Goal: Information Seeking & Learning: Learn about a topic

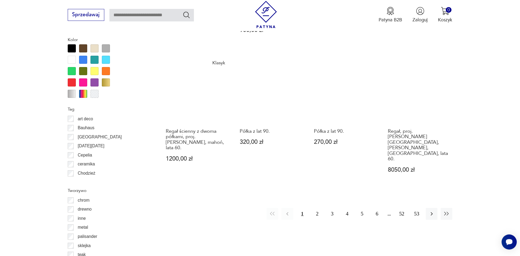
scroll to position [625, 0]
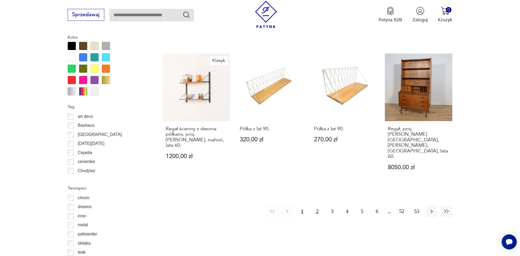
click at [316, 206] on button "2" at bounding box center [317, 212] width 12 height 12
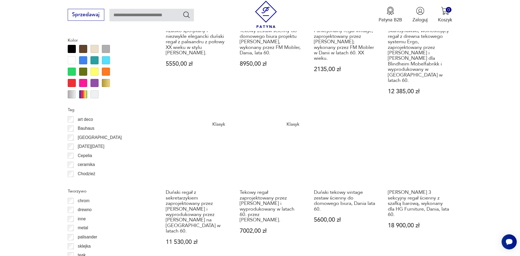
scroll to position [733, 0]
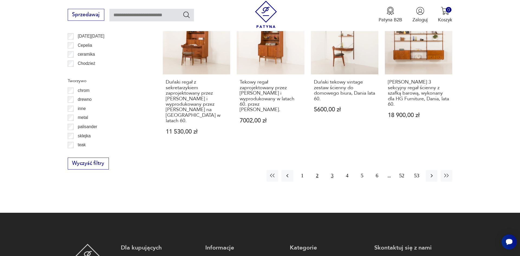
click at [329, 170] on button "3" at bounding box center [332, 176] width 12 height 12
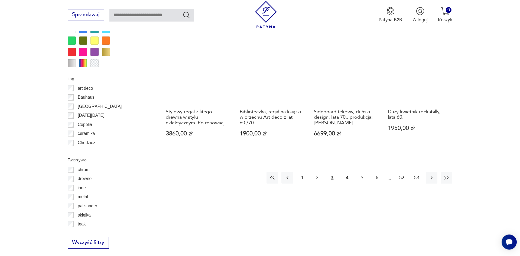
scroll to position [705, 0]
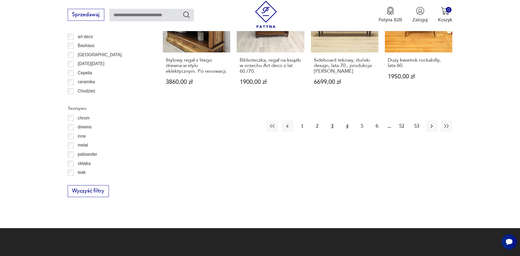
click at [347, 120] on button "4" at bounding box center [347, 126] width 12 height 12
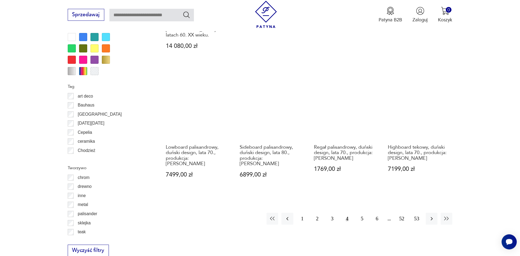
scroll to position [650, 0]
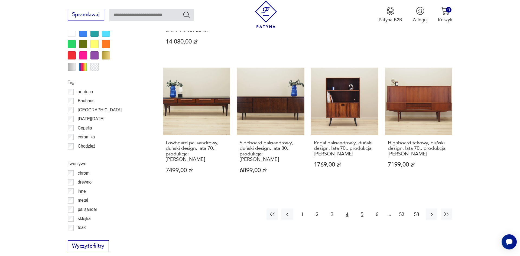
click at [363, 209] on button "5" at bounding box center [362, 215] width 12 height 12
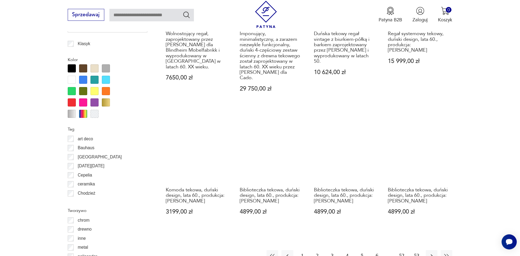
scroll to position [677, 0]
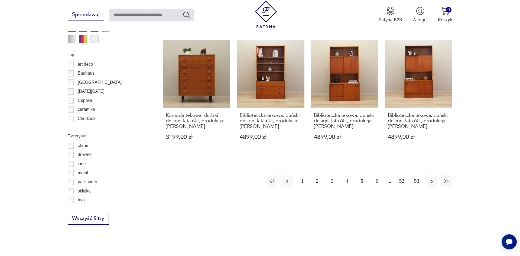
click at [376, 176] on button "6" at bounding box center [377, 182] width 12 height 12
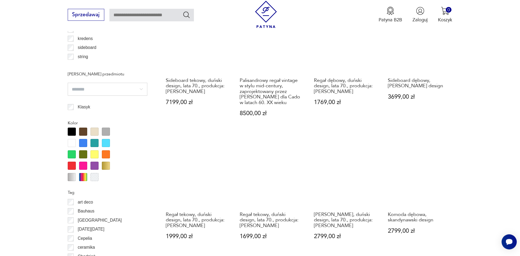
scroll to position [650, 0]
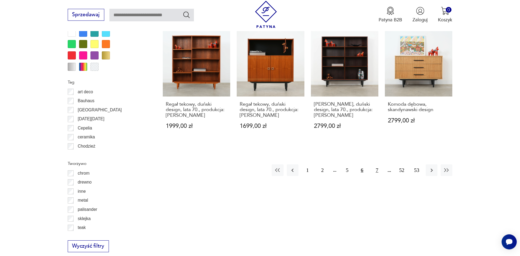
click at [377, 167] on button "7" at bounding box center [377, 171] width 12 height 12
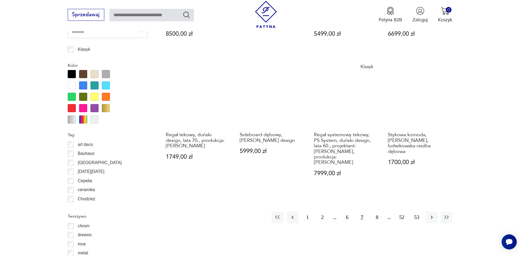
scroll to position [650, 0]
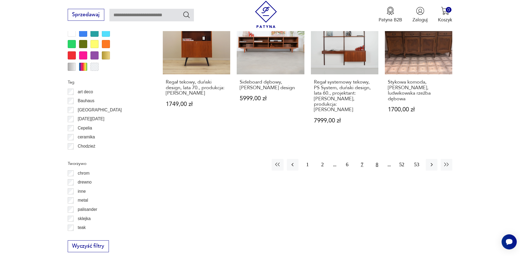
click at [378, 161] on button "8" at bounding box center [377, 165] width 12 height 12
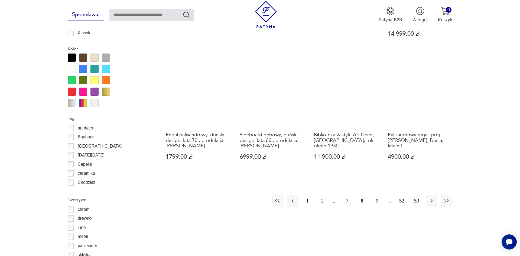
scroll to position [622, 0]
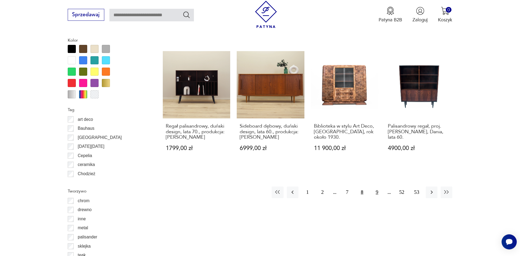
click at [378, 194] on button "9" at bounding box center [377, 193] width 12 height 12
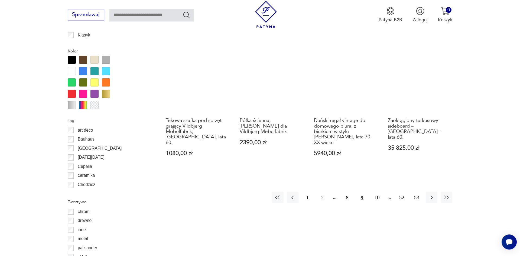
scroll to position [622, 0]
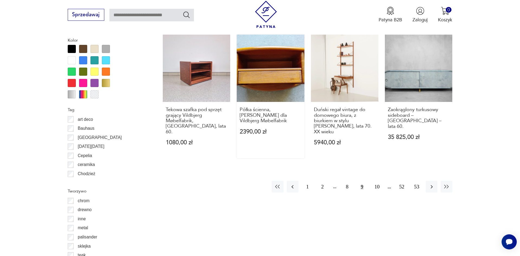
click at [258, 76] on link "Półka ścienna, [PERSON_NAME] dla Vildbjerg Møbelfabrik 2390,00 zł" at bounding box center [270, 97] width 67 height 124
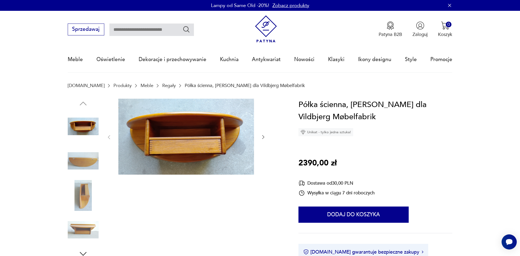
click at [263, 137] on icon "button" at bounding box center [262, 137] width 5 height 5
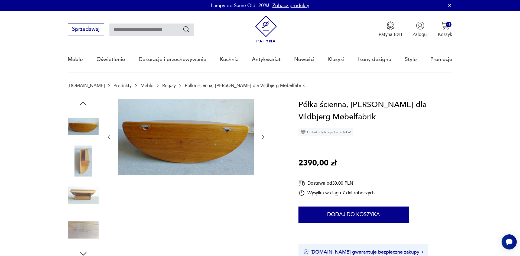
click at [263, 137] on icon "button" at bounding box center [262, 137] width 5 height 5
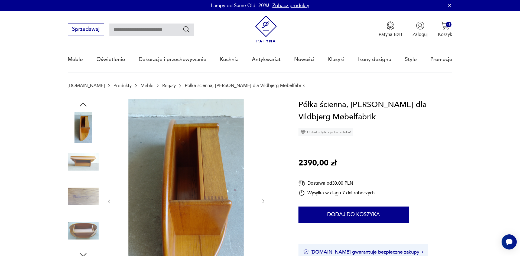
click at [263, 137] on div at bounding box center [186, 202] width 160 height 206
click at [265, 202] on icon "button" at bounding box center [262, 201] width 5 height 5
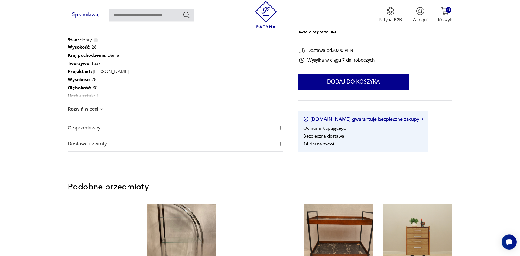
scroll to position [304, 0]
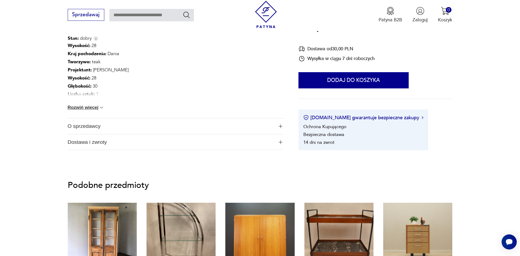
click at [279, 126] on img "button" at bounding box center [281, 127] width 4 height 4
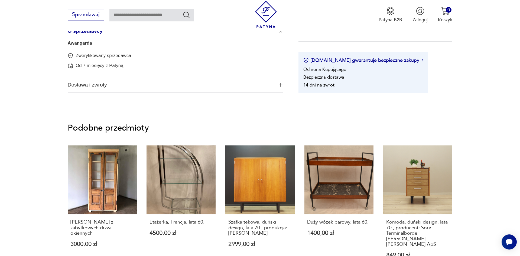
scroll to position [414, 0]
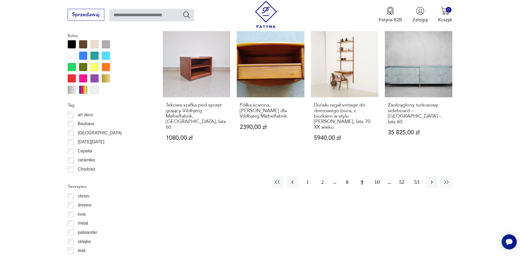
scroll to position [689, 0]
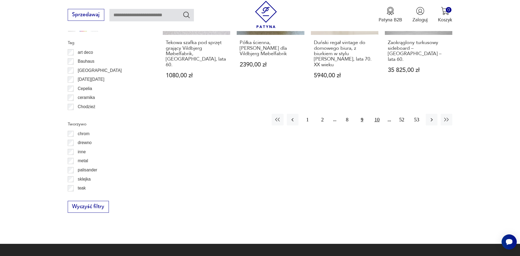
click at [378, 119] on button "10" at bounding box center [377, 120] width 12 height 12
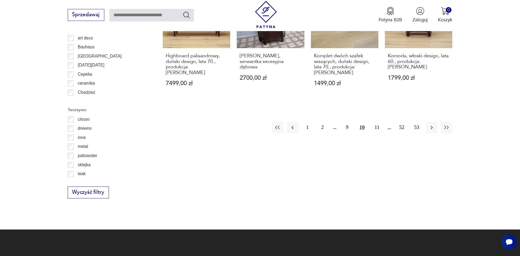
scroll to position [705, 0]
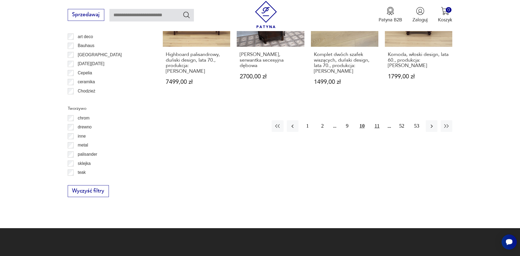
click at [377, 120] on button "11" at bounding box center [377, 126] width 12 height 12
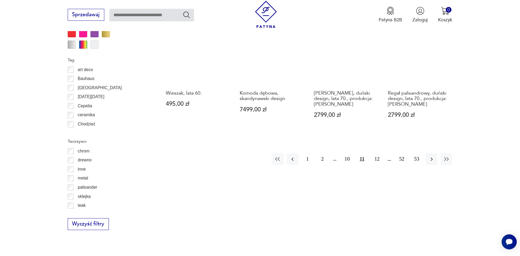
scroll to position [677, 0]
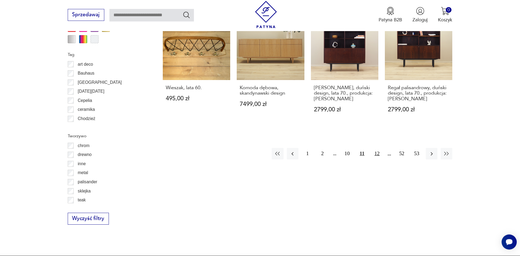
click at [376, 148] on button "12" at bounding box center [377, 154] width 12 height 12
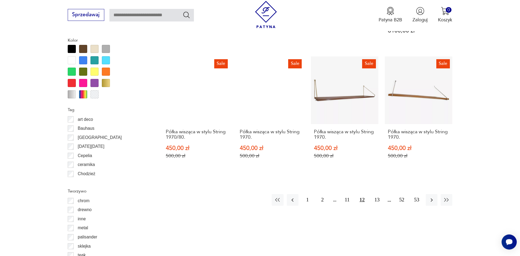
scroll to position [650, 0]
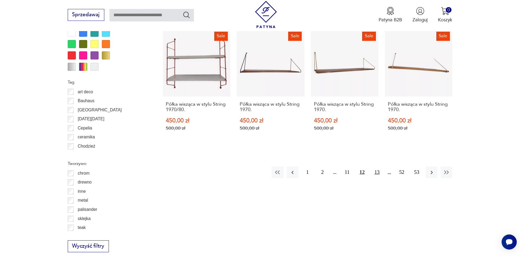
click at [377, 167] on button "13" at bounding box center [377, 173] width 12 height 12
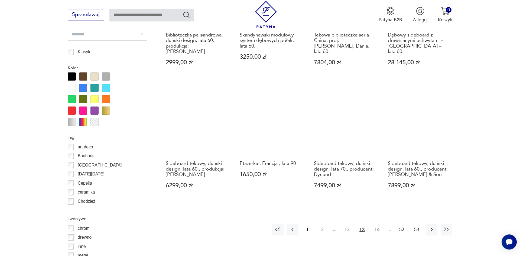
scroll to position [622, 0]
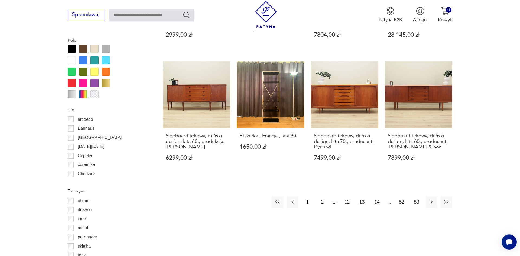
click at [375, 197] on button "14" at bounding box center [377, 203] width 12 height 12
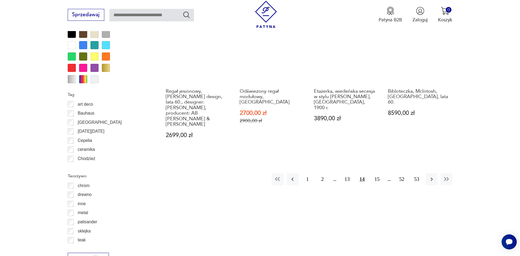
scroll to position [650, 0]
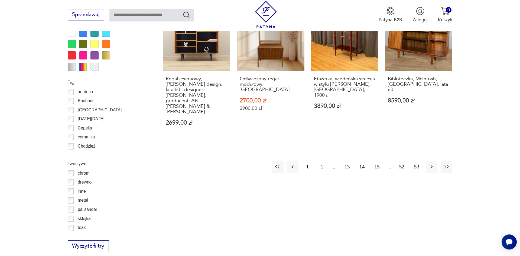
click at [377, 161] on button "15" at bounding box center [377, 167] width 12 height 12
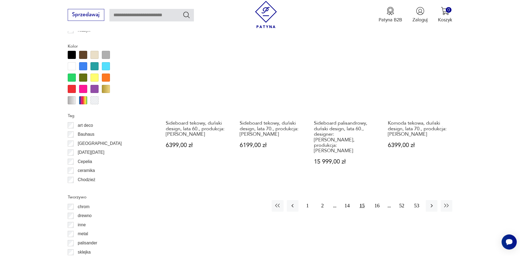
scroll to position [622, 0]
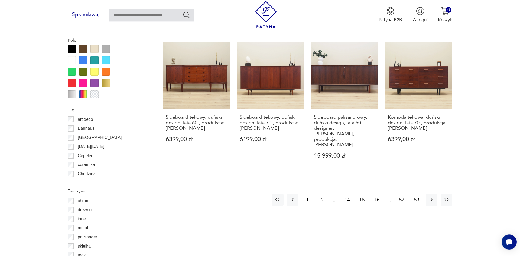
click at [379, 194] on button "16" at bounding box center [377, 200] width 12 height 12
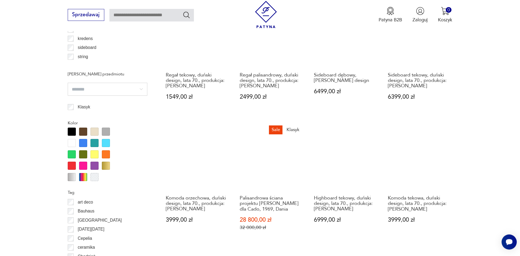
scroll to position [650, 0]
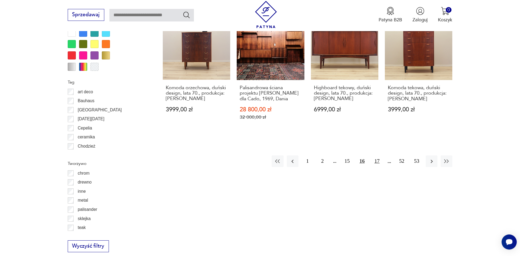
click at [377, 156] on button "17" at bounding box center [377, 162] width 12 height 12
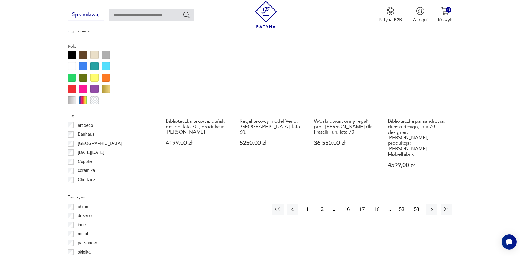
scroll to position [622, 0]
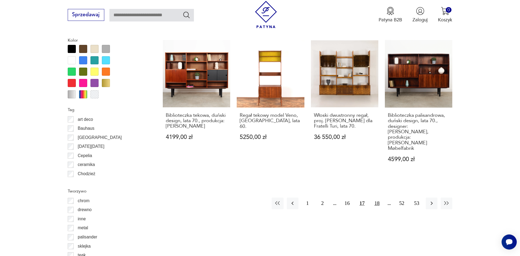
click at [375, 198] on button "18" at bounding box center [377, 204] width 12 height 12
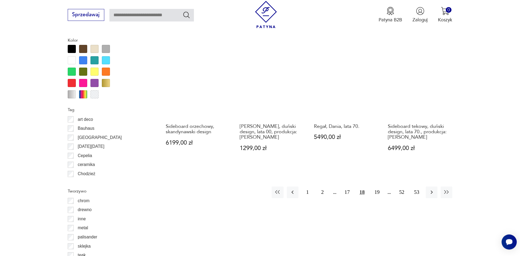
scroll to position [650, 0]
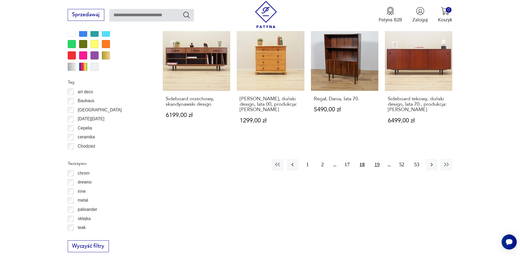
click at [376, 159] on button "19" at bounding box center [377, 165] width 12 height 12
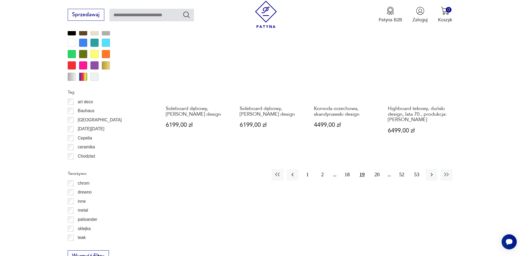
scroll to position [650, 0]
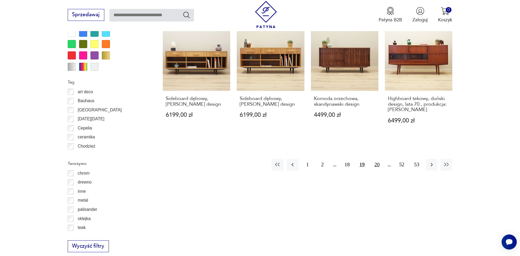
click at [375, 159] on button "20" at bounding box center [377, 165] width 12 height 12
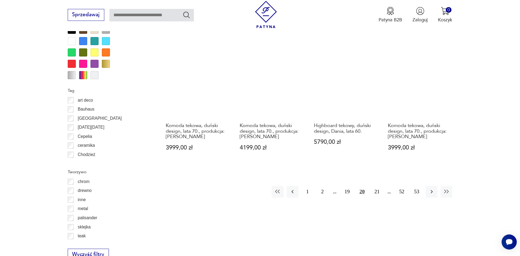
scroll to position [677, 0]
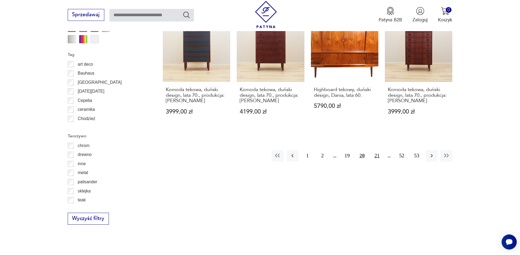
click at [378, 150] on button "21" at bounding box center [377, 156] width 12 height 12
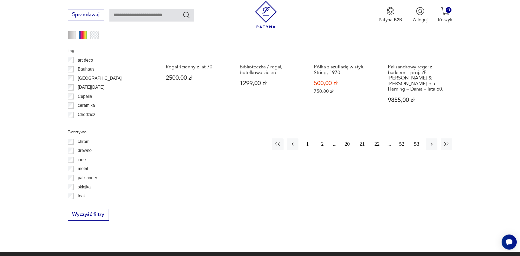
scroll to position [705, 0]
